Goal: Transaction & Acquisition: Purchase product/service

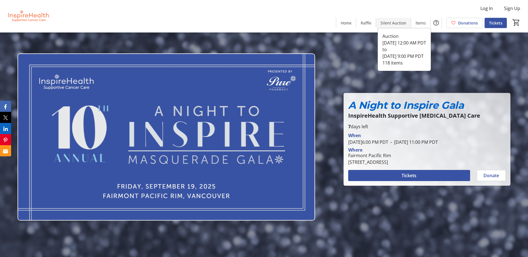
click at [393, 23] on span "Silent Auction" at bounding box center [394, 23] width 26 height 6
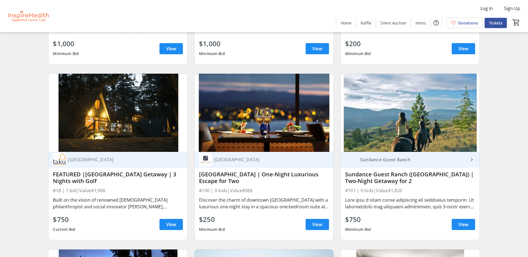
scroll to position [362, 0]
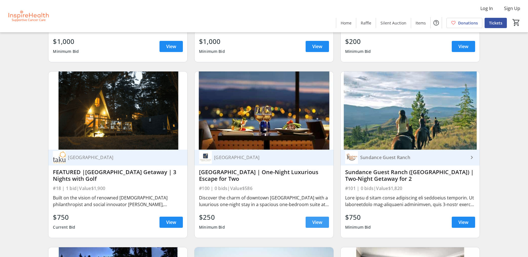
click at [316, 221] on span "View" at bounding box center [317, 222] width 10 height 7
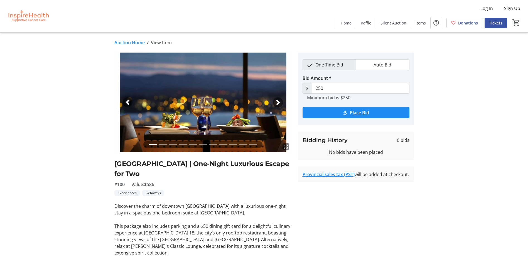
scroll to position [28, 0]
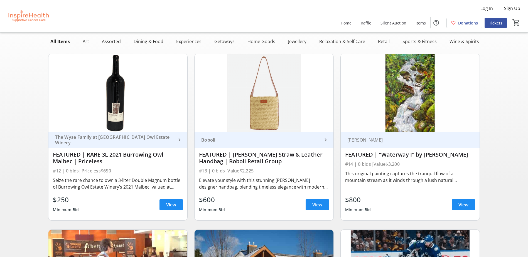
scroll to position [362, 0]
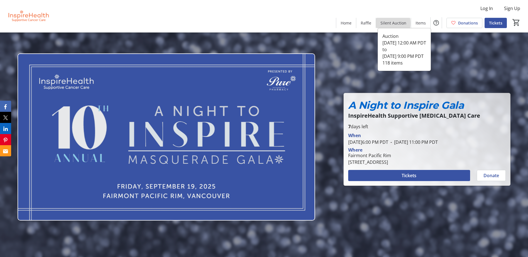
click at [392, 23] on span "Silent Auction" at bounding box center [394, 23] width 26 height 6
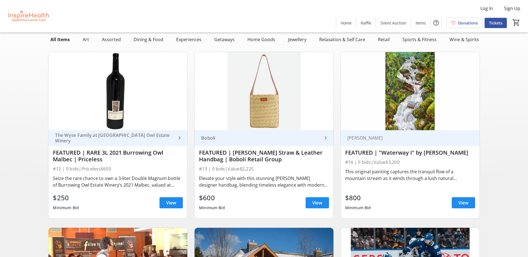
scroll to position [62, 0]
